Goal: Navigation & Orientation: Find specific page/section

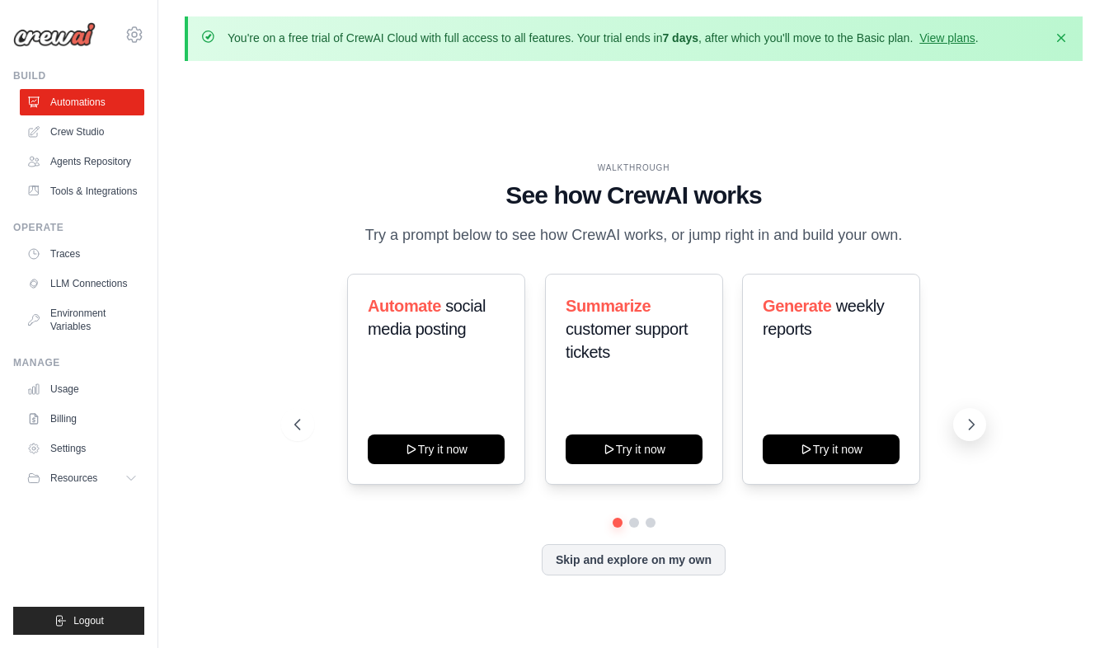
click at [974, 429] on icon at bounding box center [971, 424] width 16 height 16
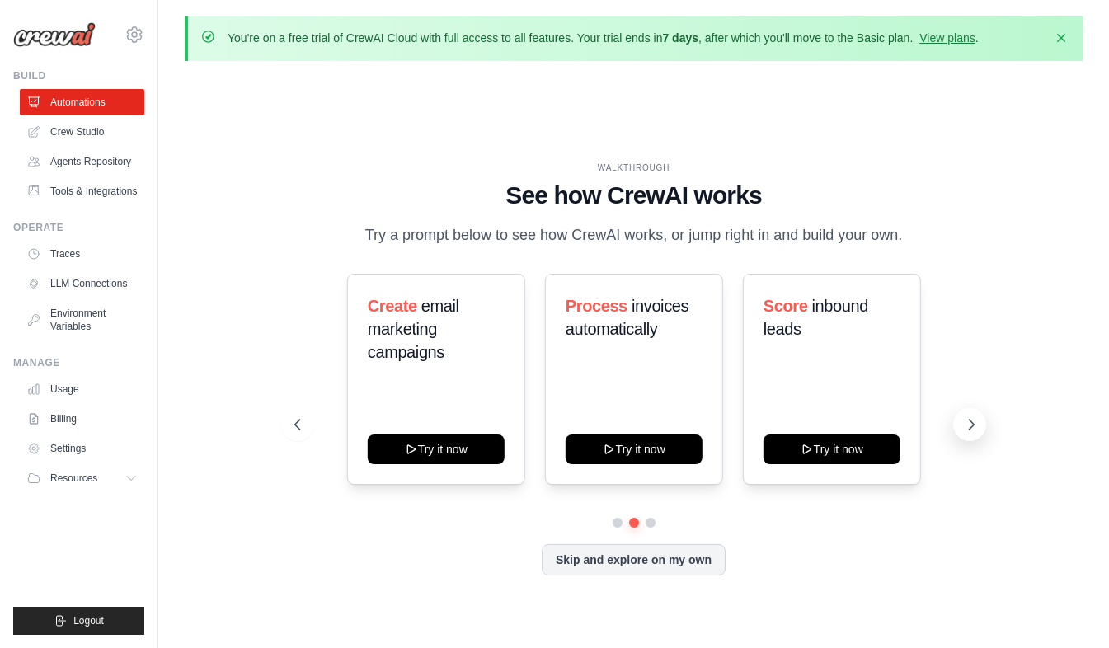
click at [971, 437] on button at bounding box center [969, 424] width 33 height 33
click at [77, 163] on link "Agents Repository" at bounding box center [83, 161] width 124 height 26
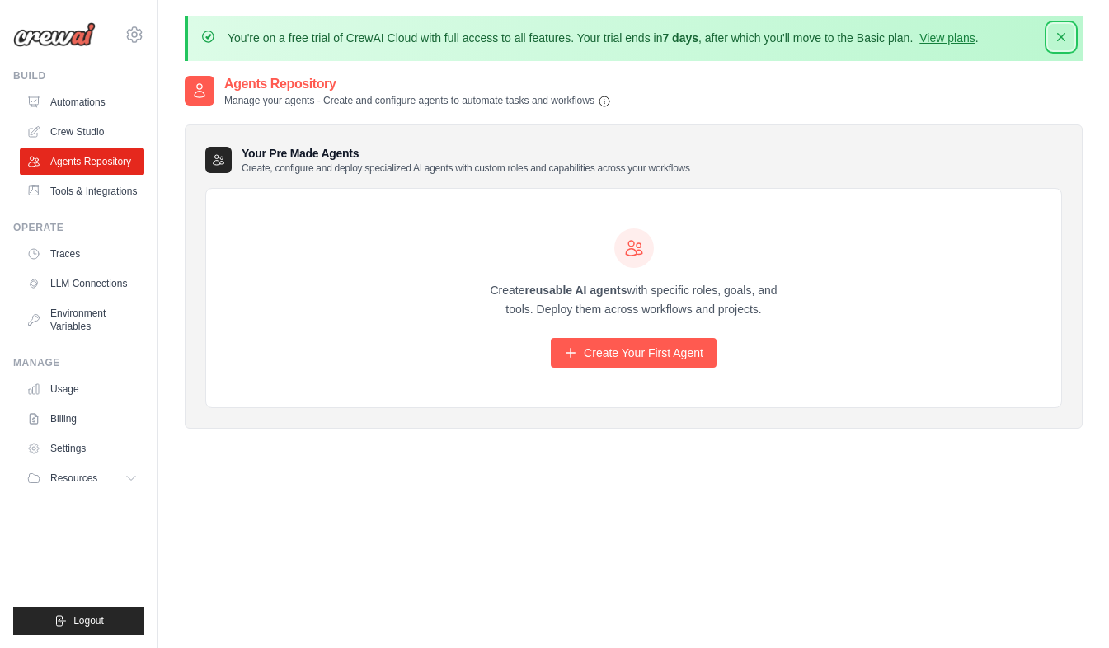
click at [1062, 33] on icon "button" at bounding box center [1061, 37] width 16 height 16
